Goal: Find specific page/section: Find specific page/section

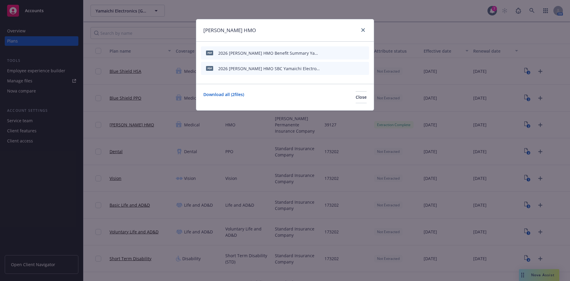
click at [368, 30] on div "[PERSON_NAME] HMO" at bounding box center [285, 30] width 178 height 22
click at [362, 29] on icon "close" at bounding box center [363, 30] width 4 height 4
